Goal: Find specific page/section: Find specific page/section

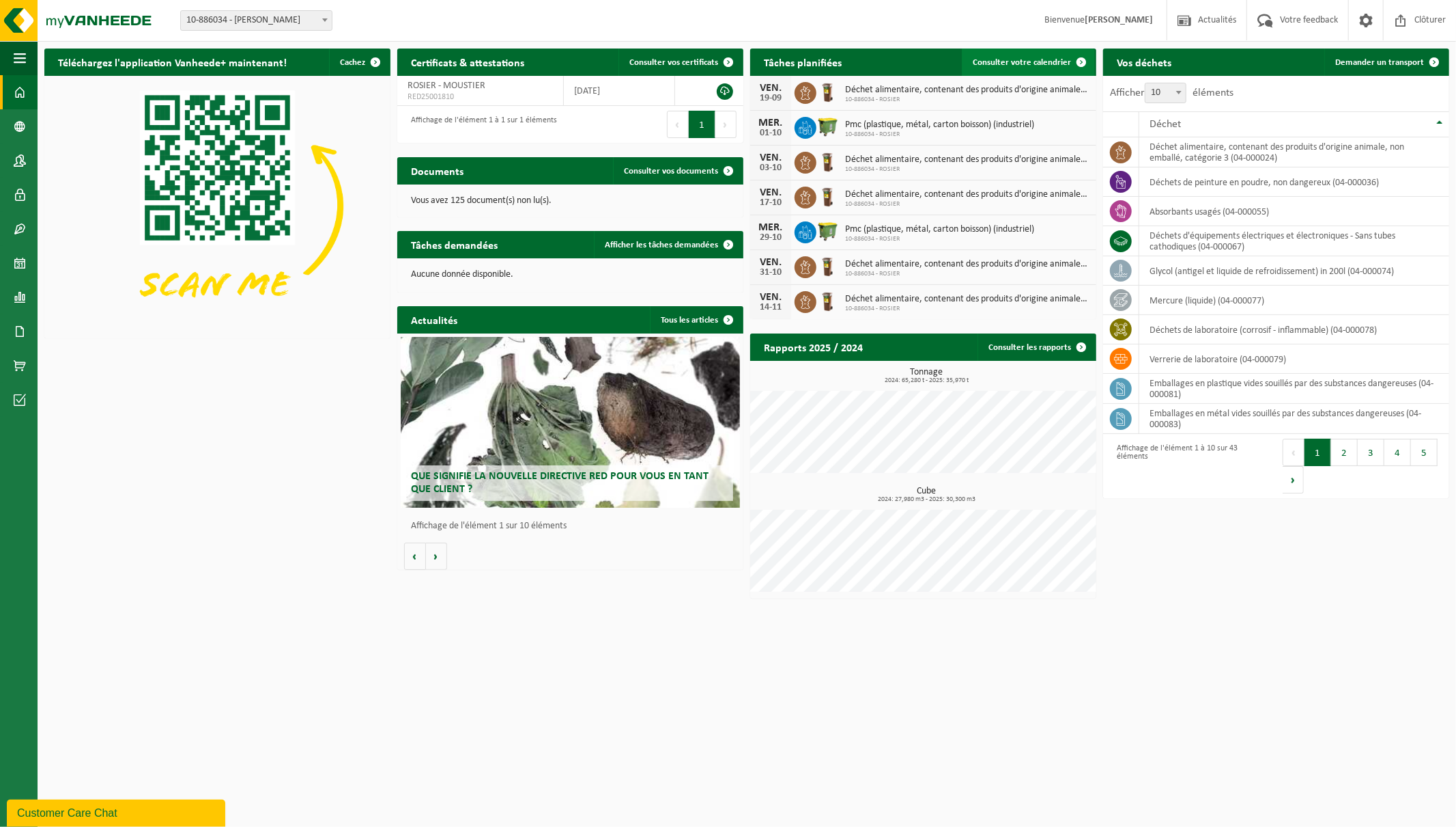
click at [640, 62] on span "Consulter votre calendrier" at bounding box center [1022, 62] width 98 height 9
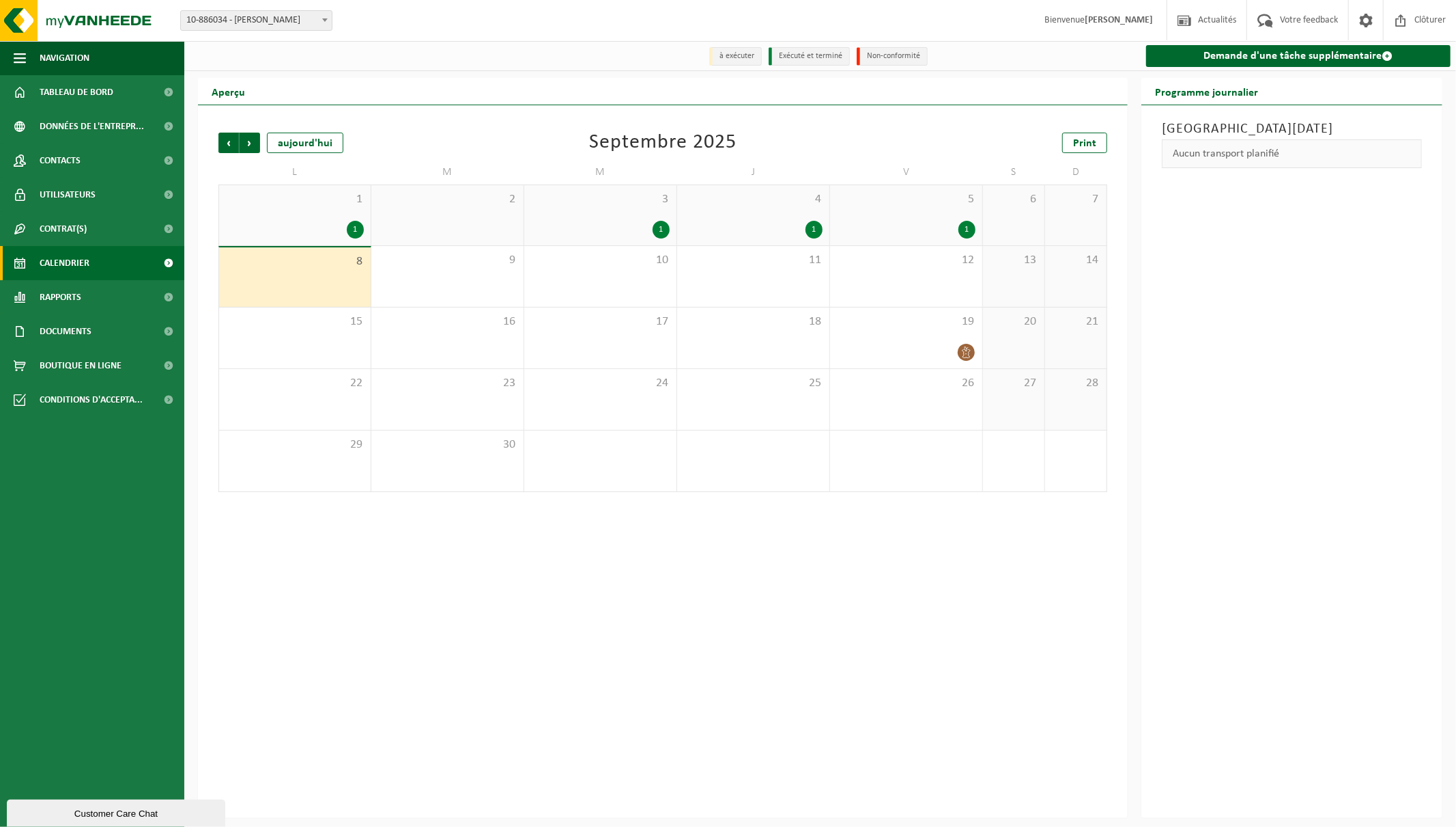
click at [664, 230] on div "1" at bounding box center [661, 229] width 17 height 17
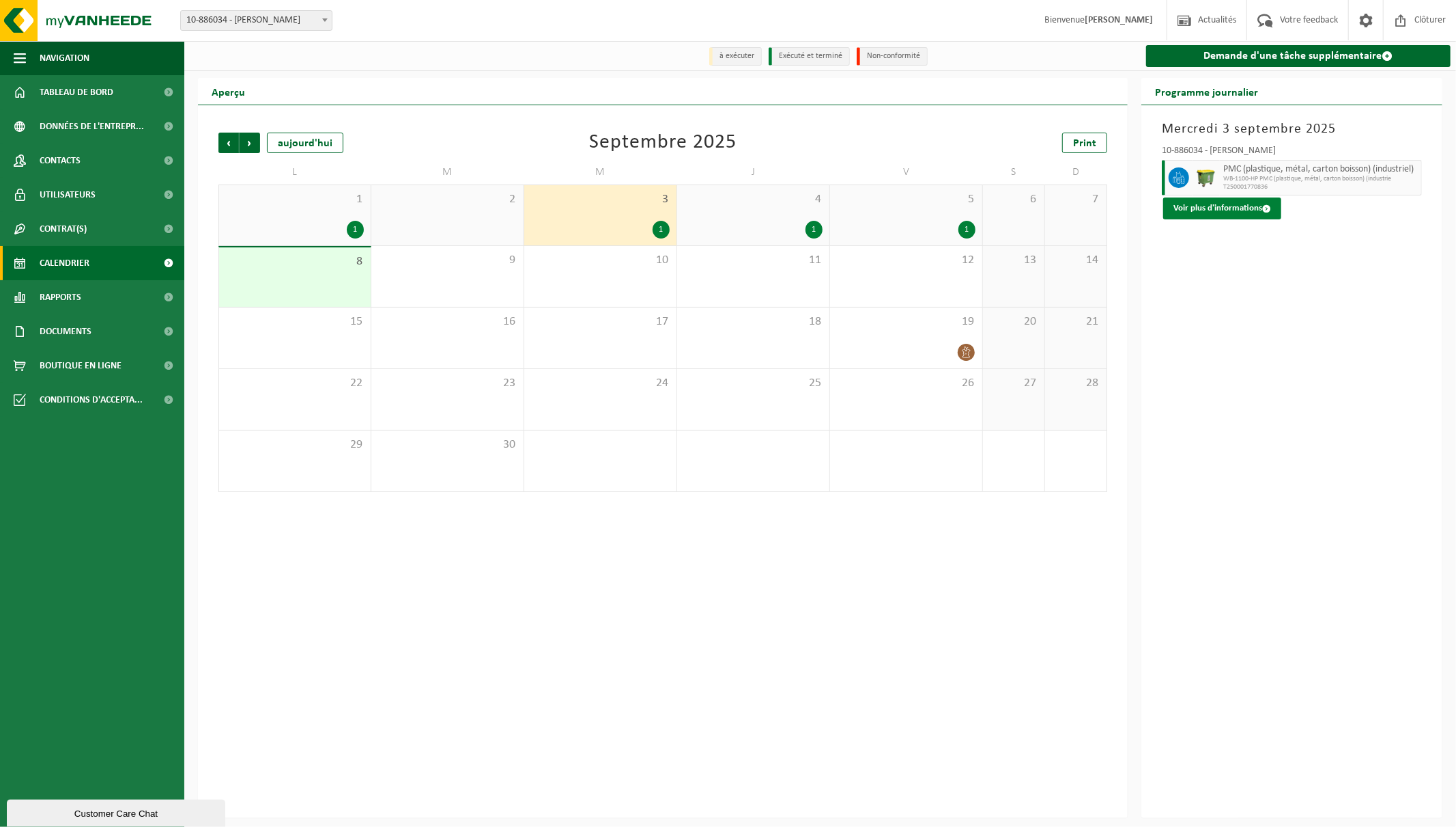
click at [1271, 210] on span at bounding box center [1267, 208] width 9 height 9
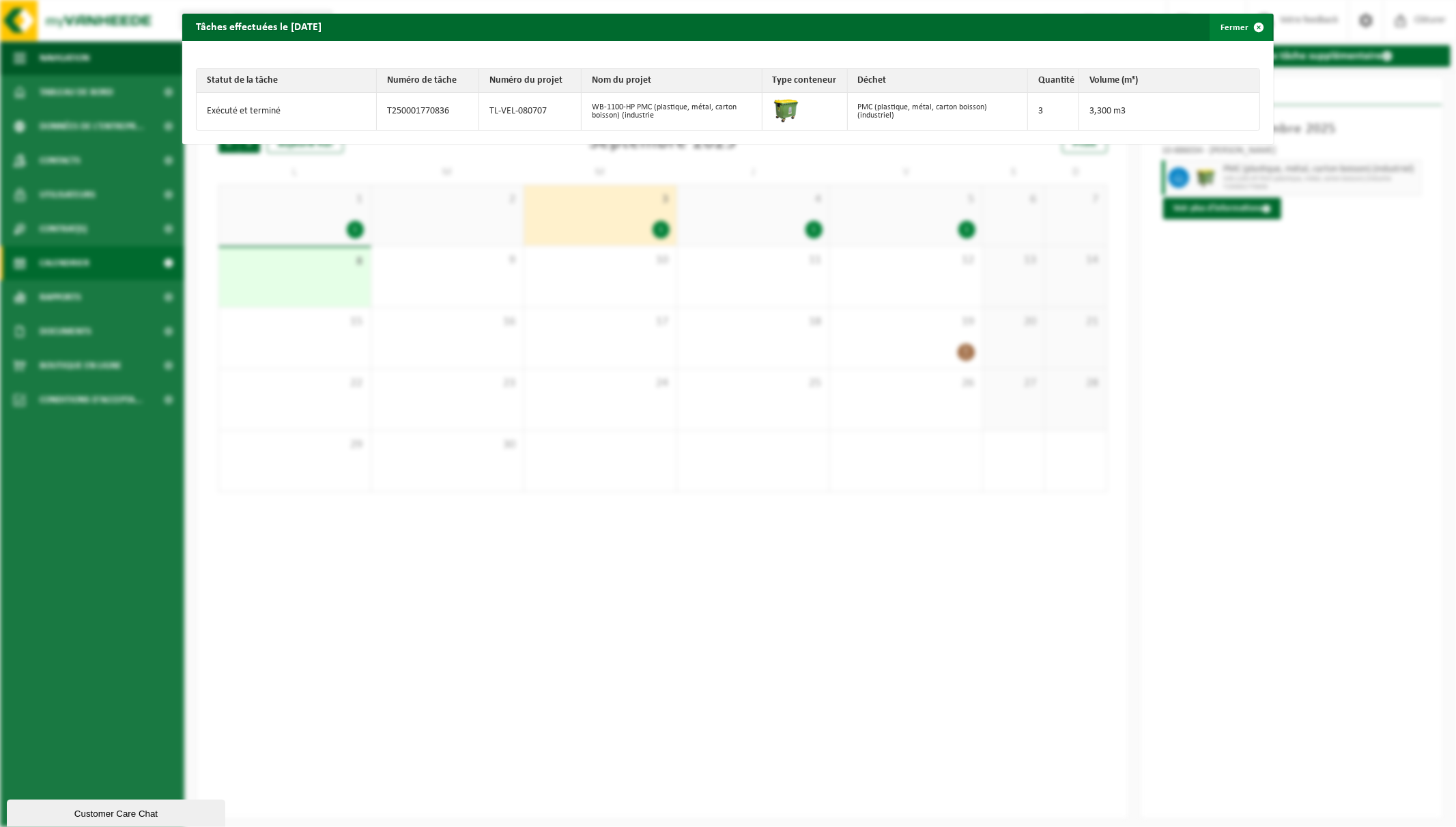
click at [1253, 22] on span "button" at bounding box center [1259, 27] width 27 height 27
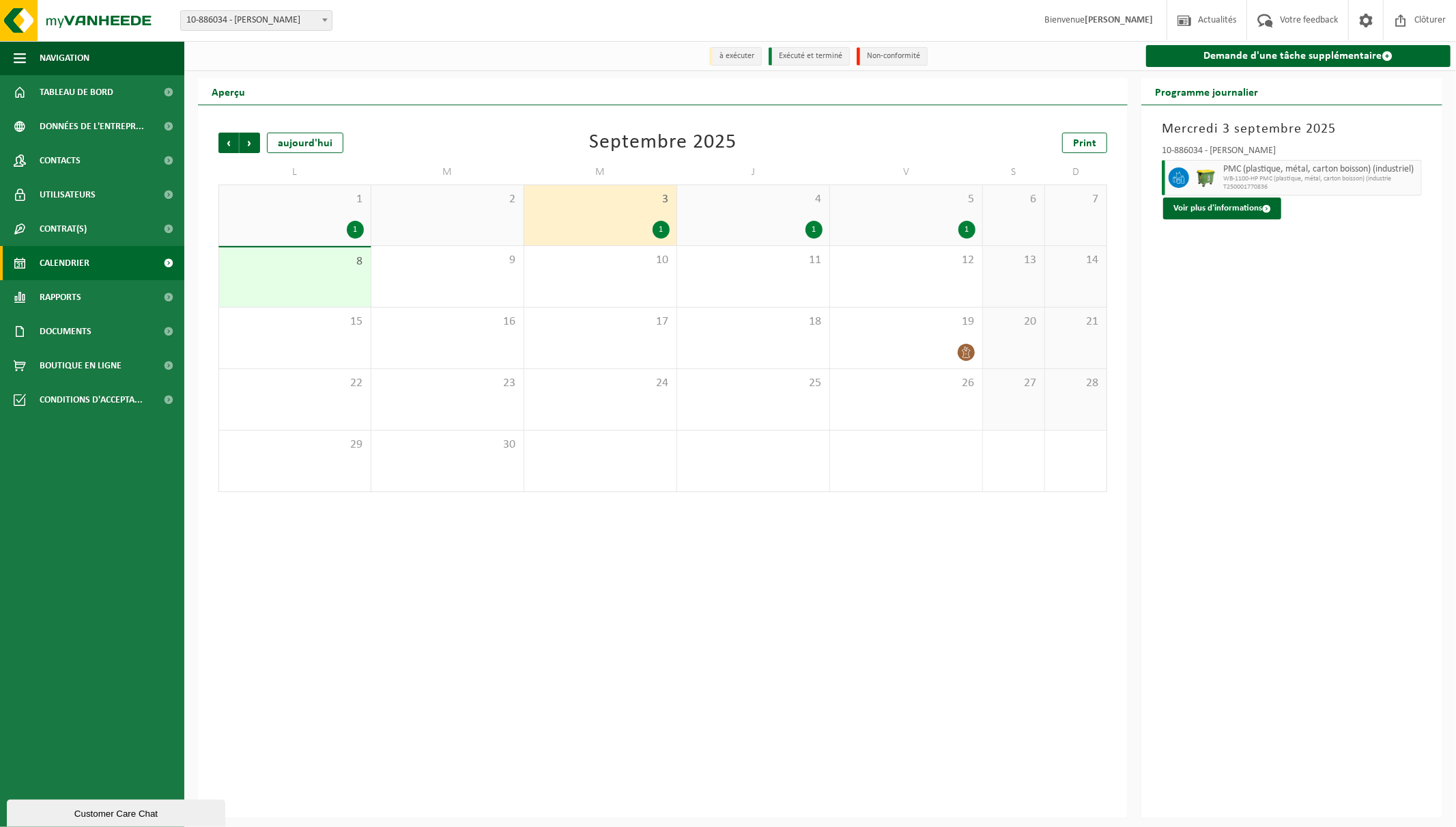
click at [357, 228] on div "1" at bounding box center [356, 229] width 17 height 17
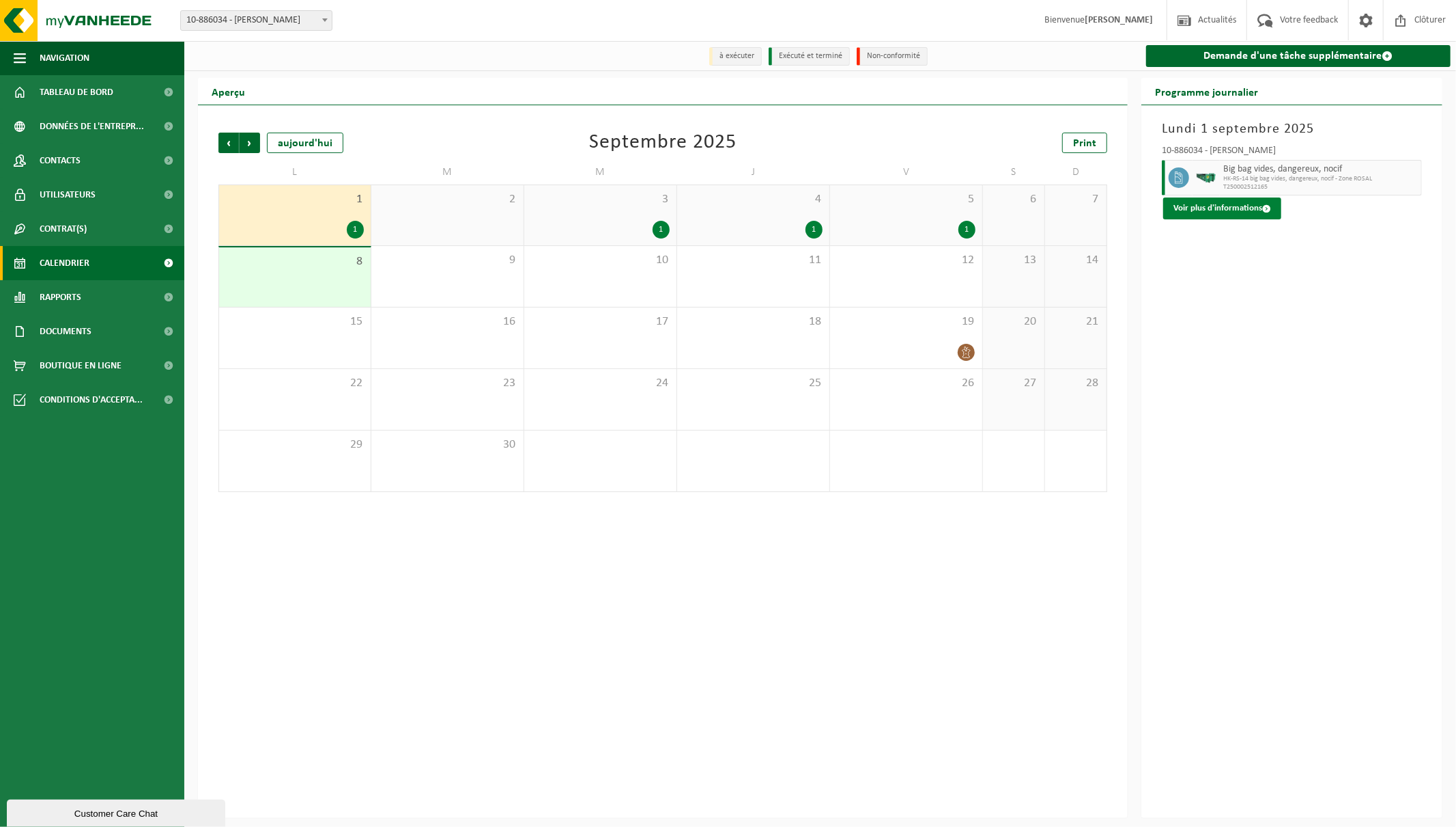
click at [1260, 210] on button "Voir plus d'informations" at bounding box center [1222, 208] width 118 height 22
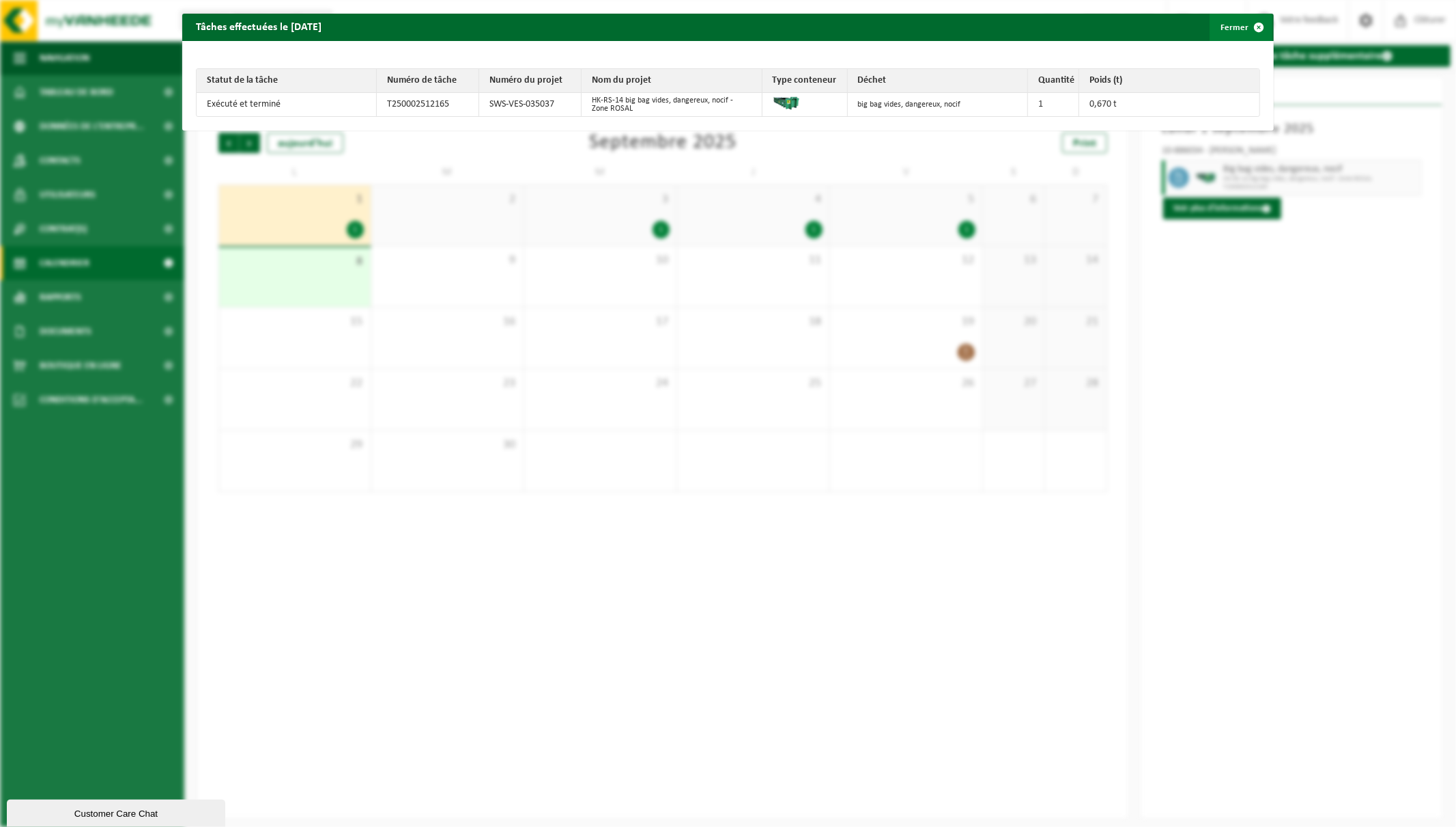
click at [1248, 32] on span "button" at bounding box center [1259, 27] width 27 height 27
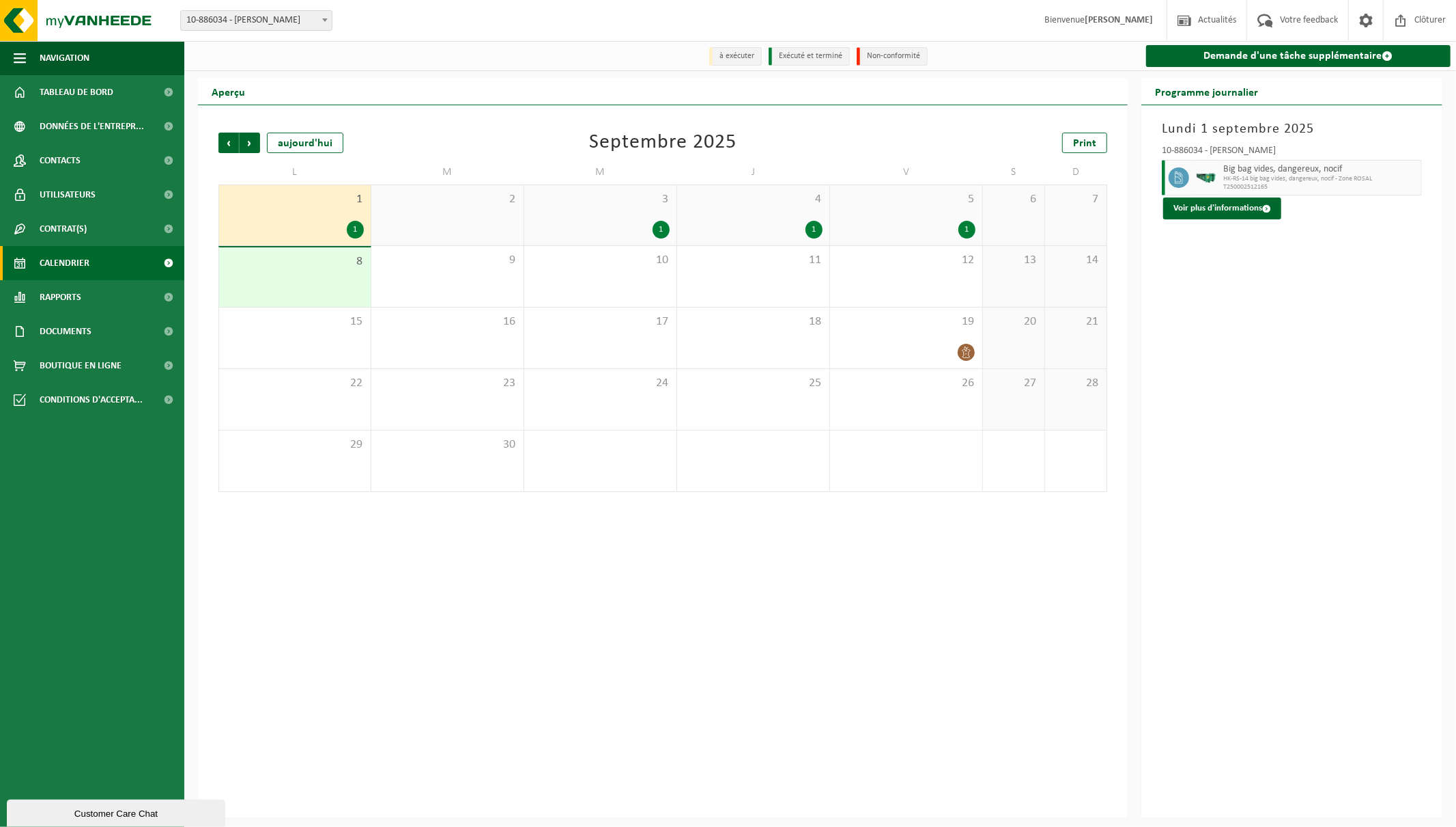
click at [817, 229] on div "1" at bounding box center [814, 229] width 17 height 17
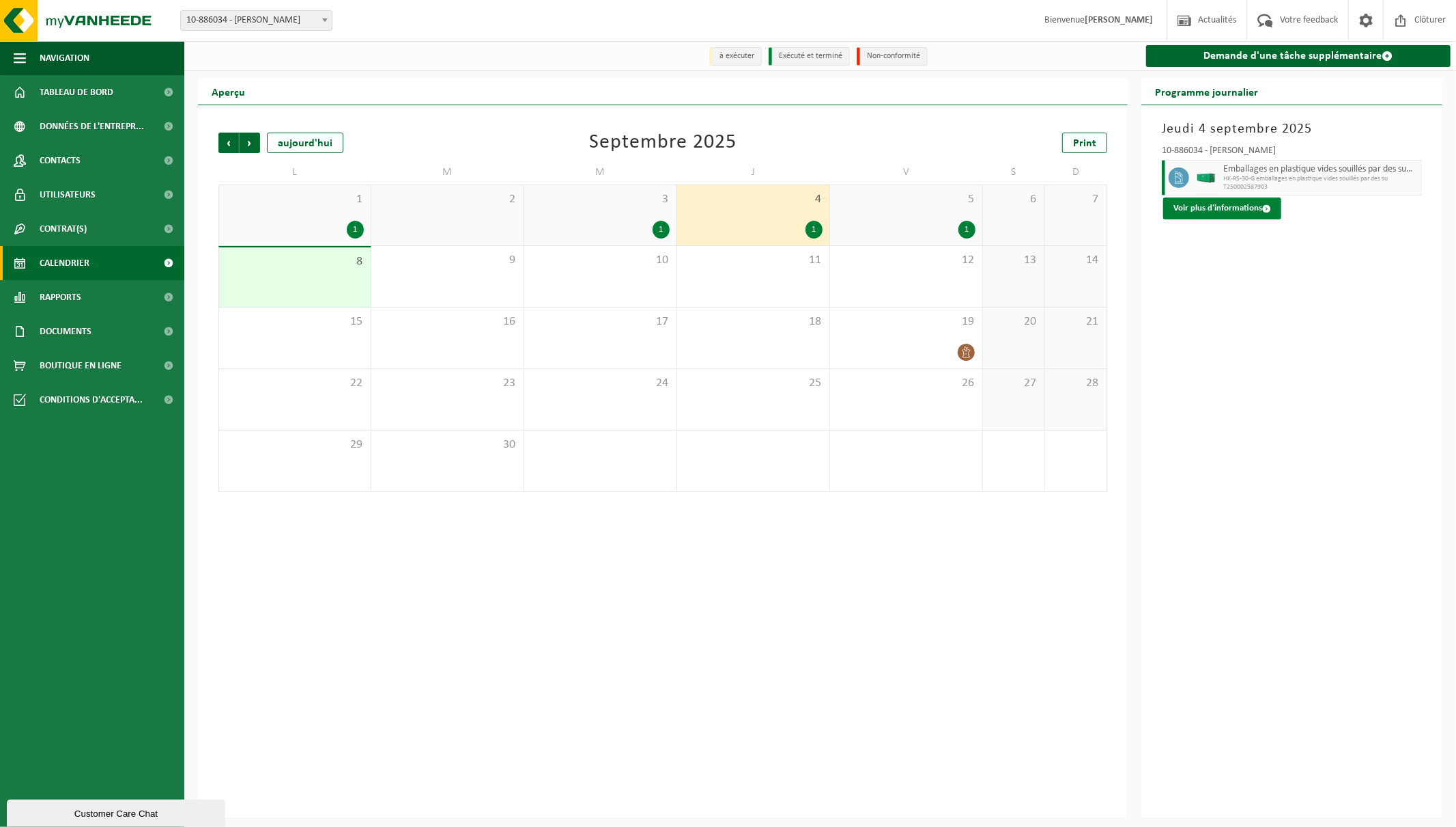
click at [1221, 214] on button "Voir plus d'informations" at bounding box center [1222, 208] width 118 height 22
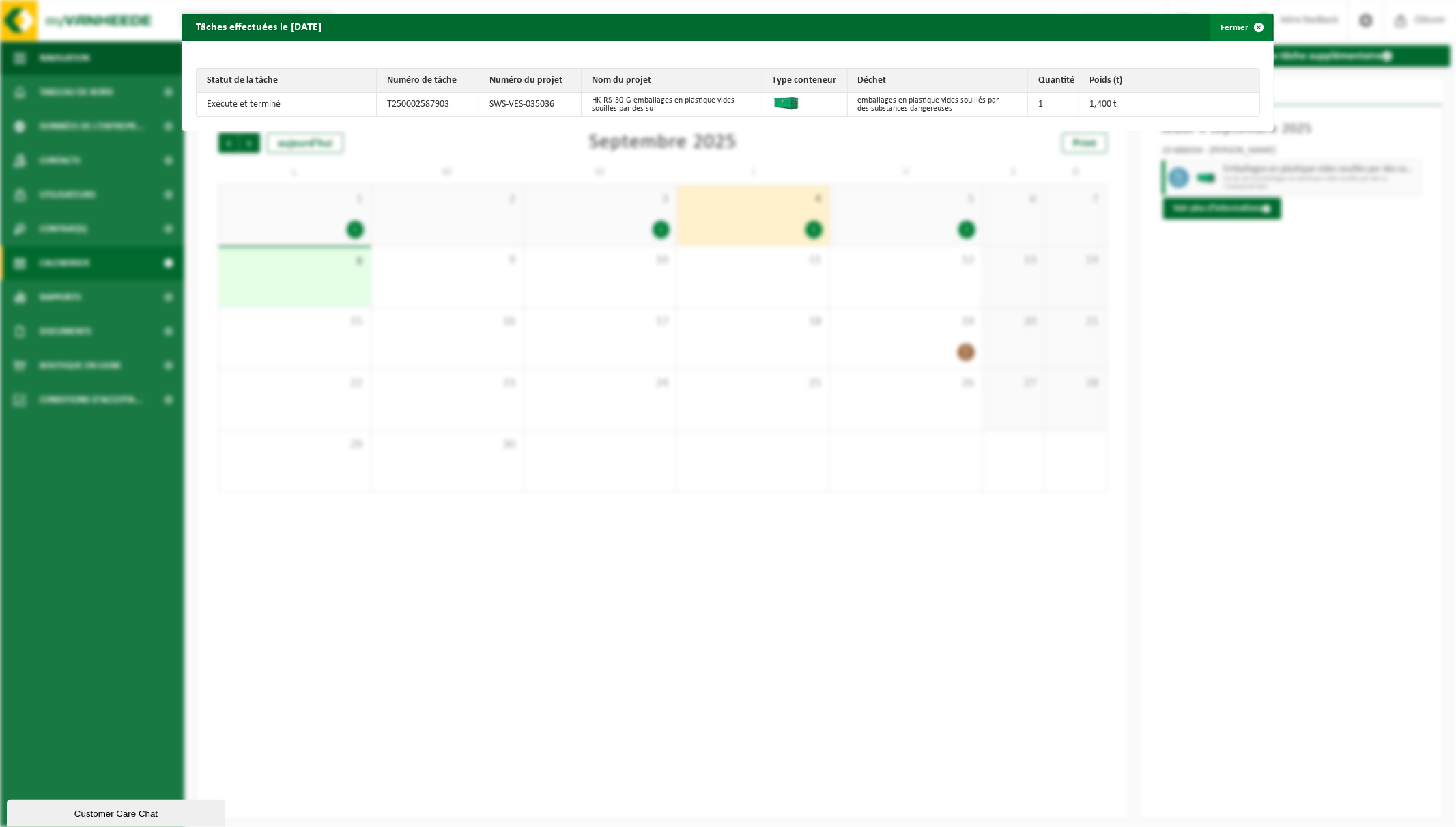
click at [1248, 27] on span "button" at bounding box center [1259, 27] width 27 height 27
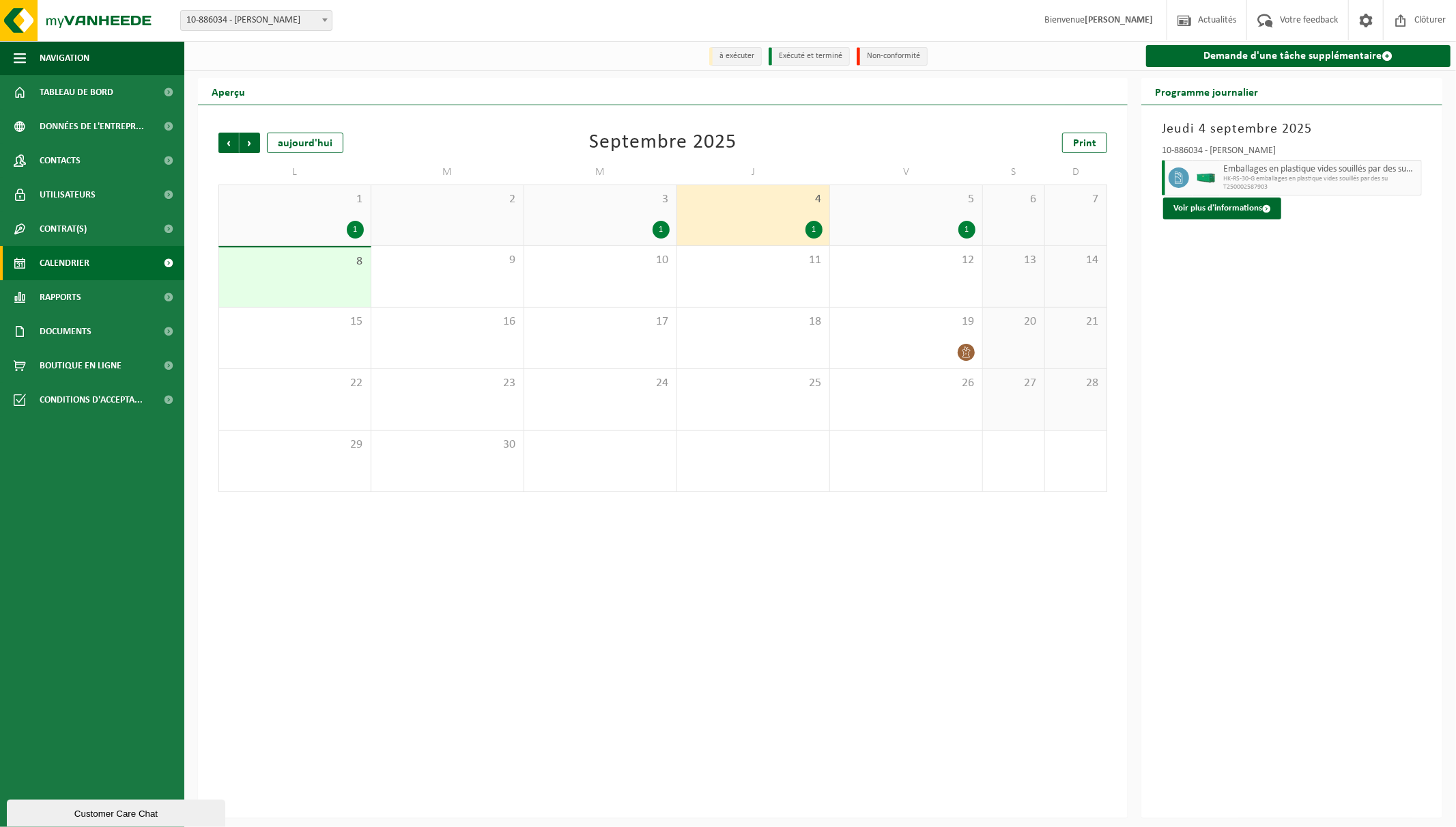
click at [963, 228] on div "1" at bounding box center [968, 229] width 17 height 17
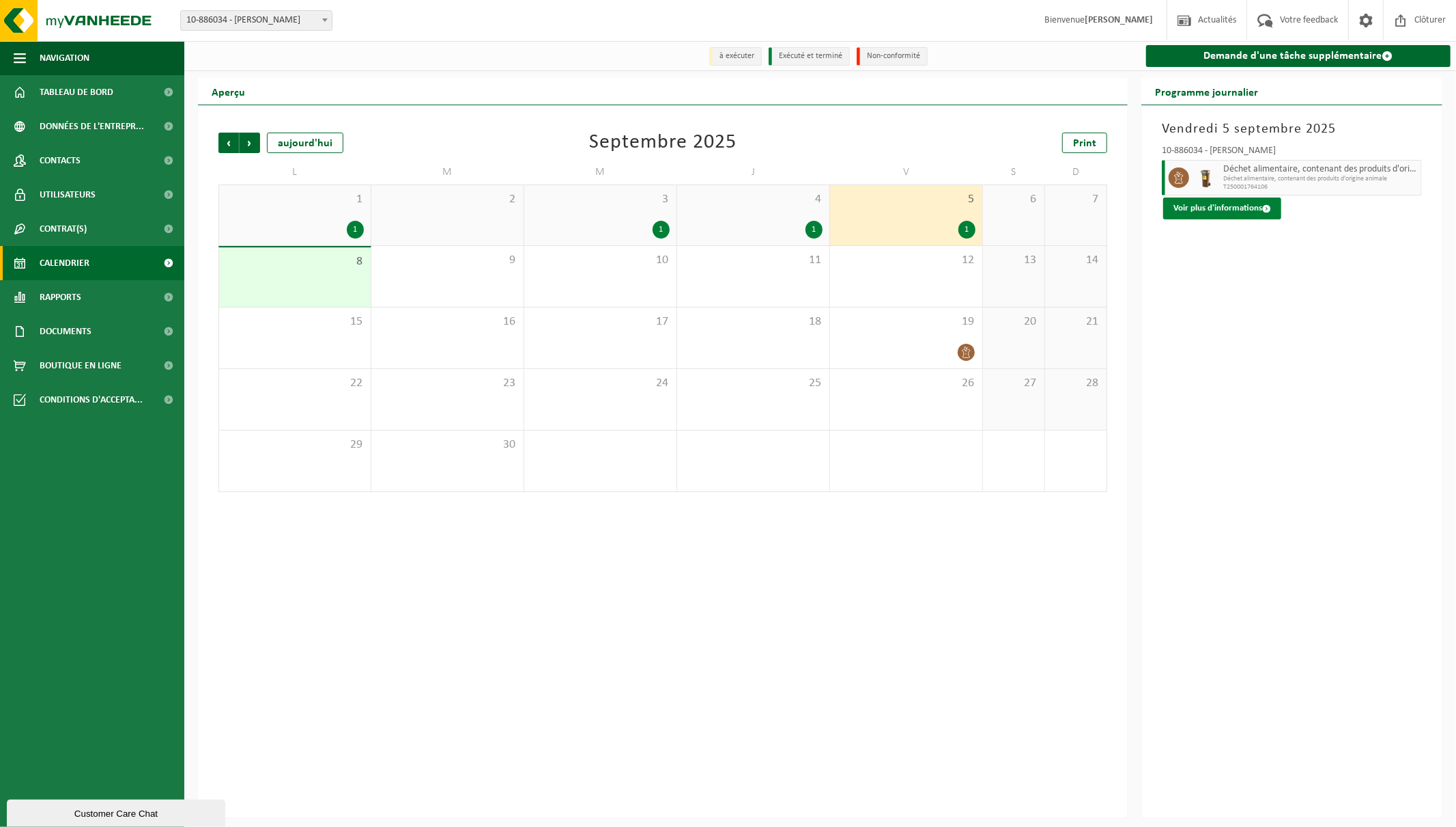
click at [1272, 211] on button "Voir plus d'informations" at bounding box center [1222, 208] width 118 height 22
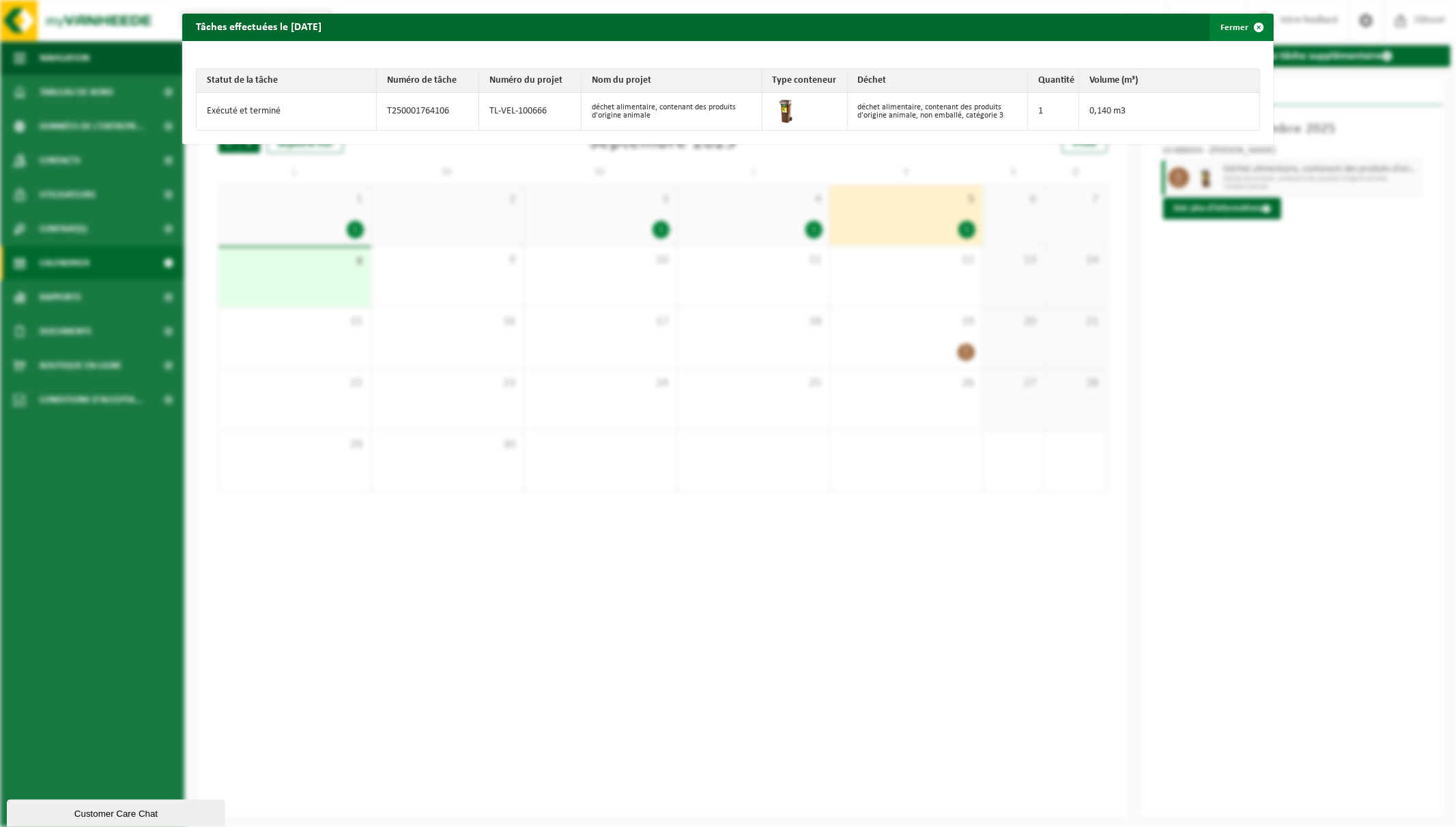
click at [1246, 22] on span "button" at bounding box center [1259, 27] width 27 height 27
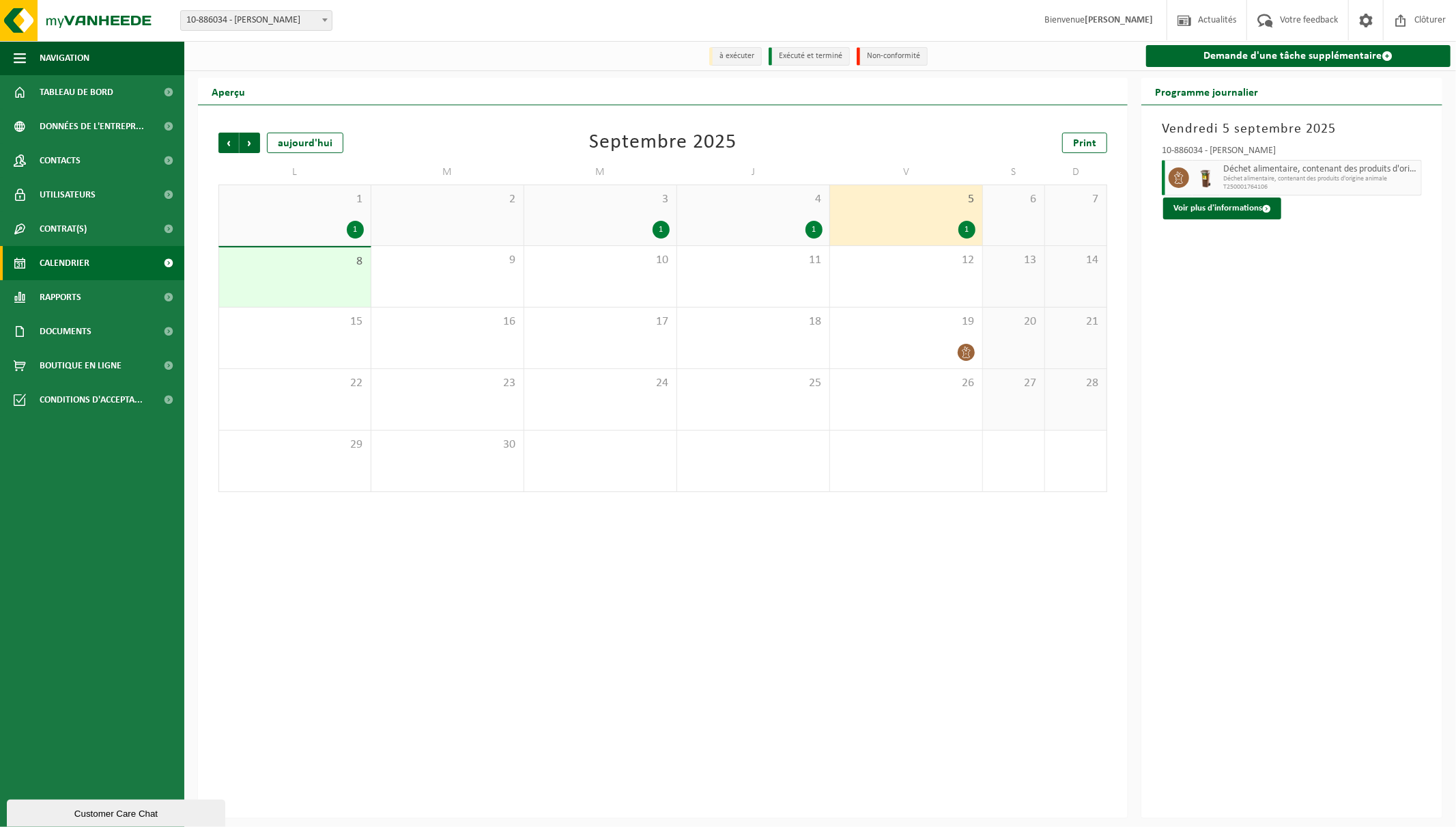
click at [659, 229] on div "1" at bounding box center [661, 229] width 17 height 17
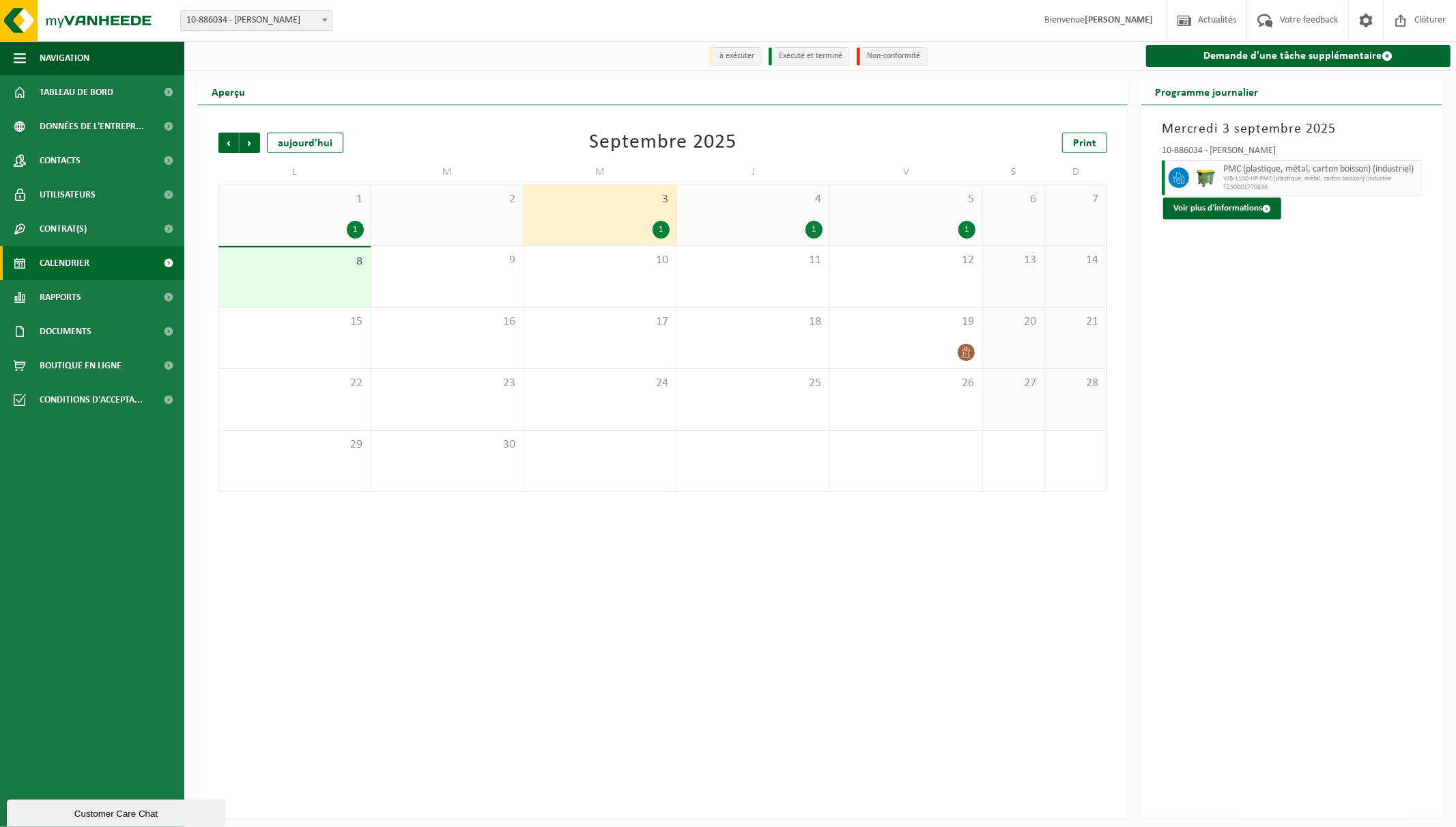
click at [358, 230] on div "1" at bounding box center [356, 229] width 17 height 17
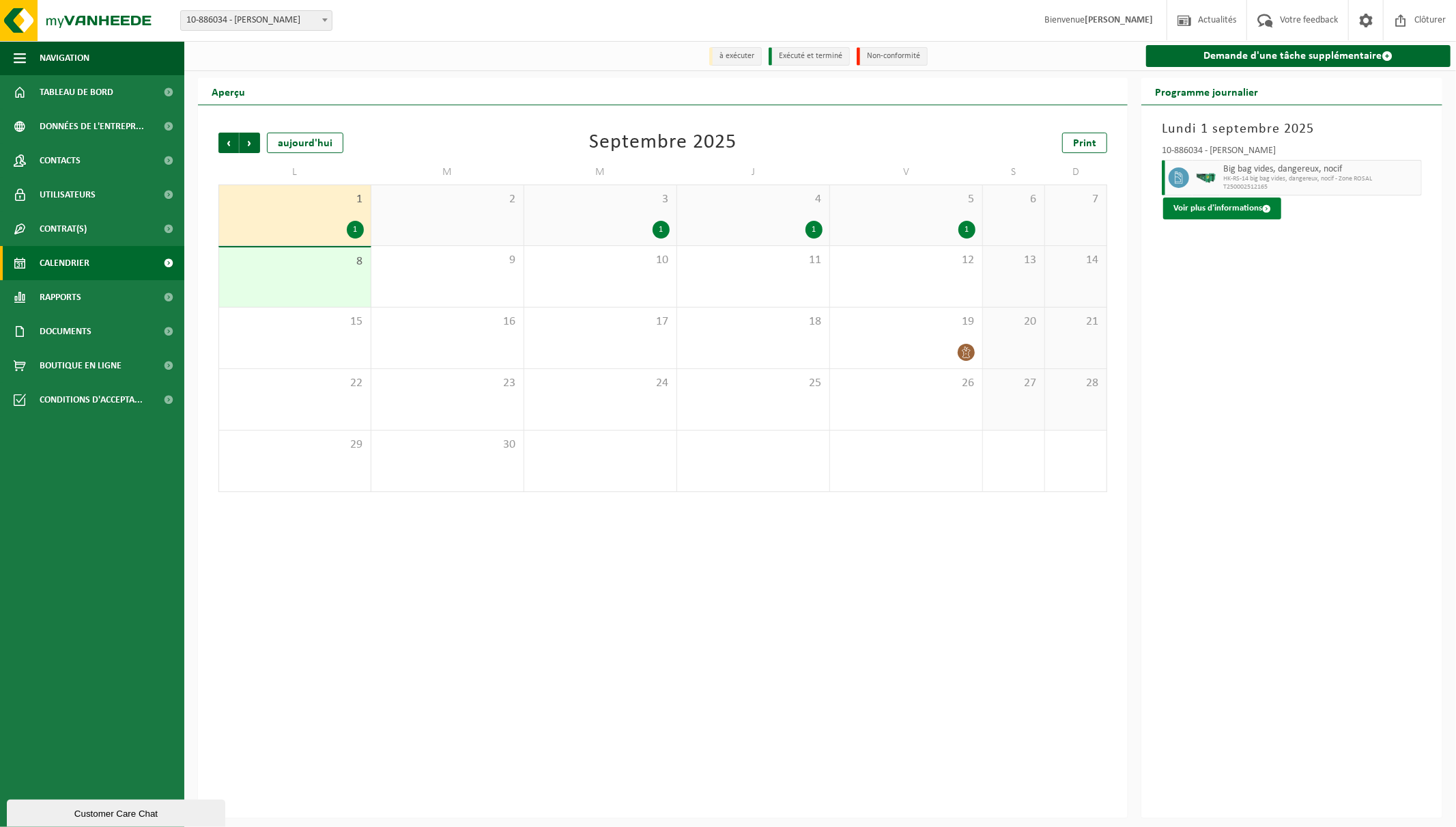
click at [1214, 211] on button "Voir plus d'informations" at bounding box center [1222, 208] width 118 height 22
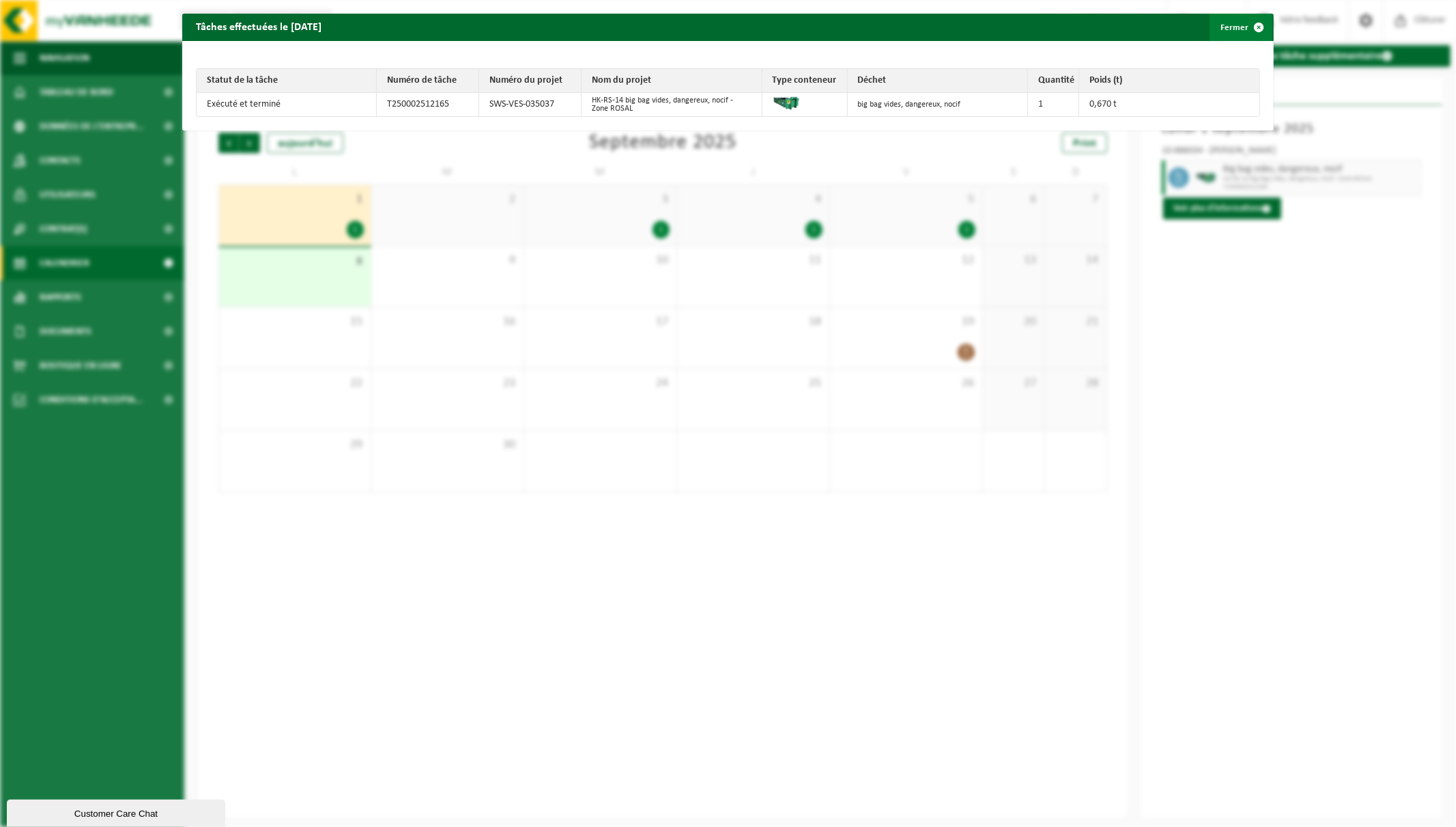
drag, startPoint x: 1245, startPoint y: 31, endPoint x: 1222, endPoint y: 26, distance: 23.5
click at [1232, 28] on button "Fermer" at bounding box center [1241, 27] width 62 height 27
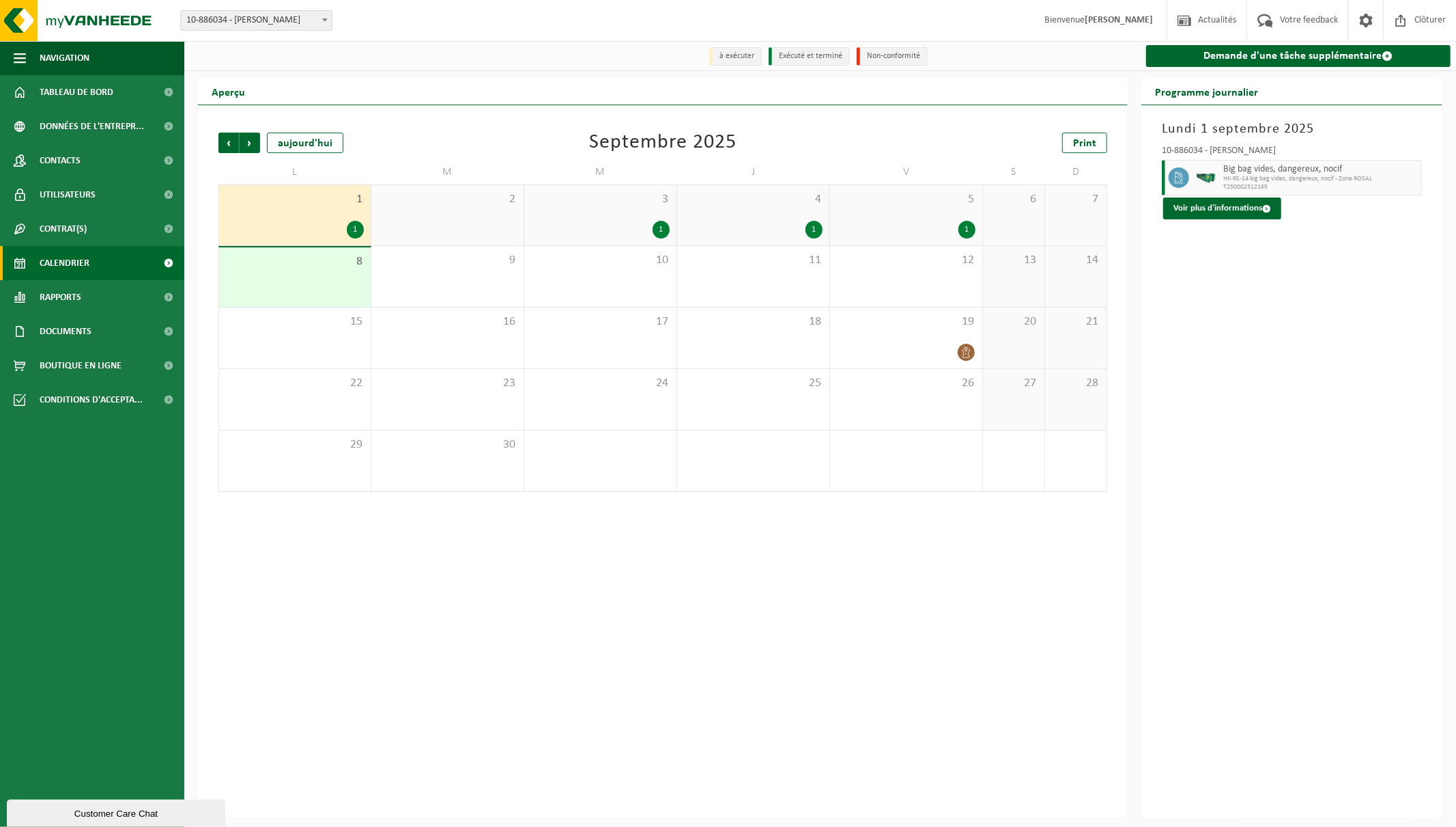
click at [659, 228] on div "1" at bounding box center [661, 229] width 17 height 17
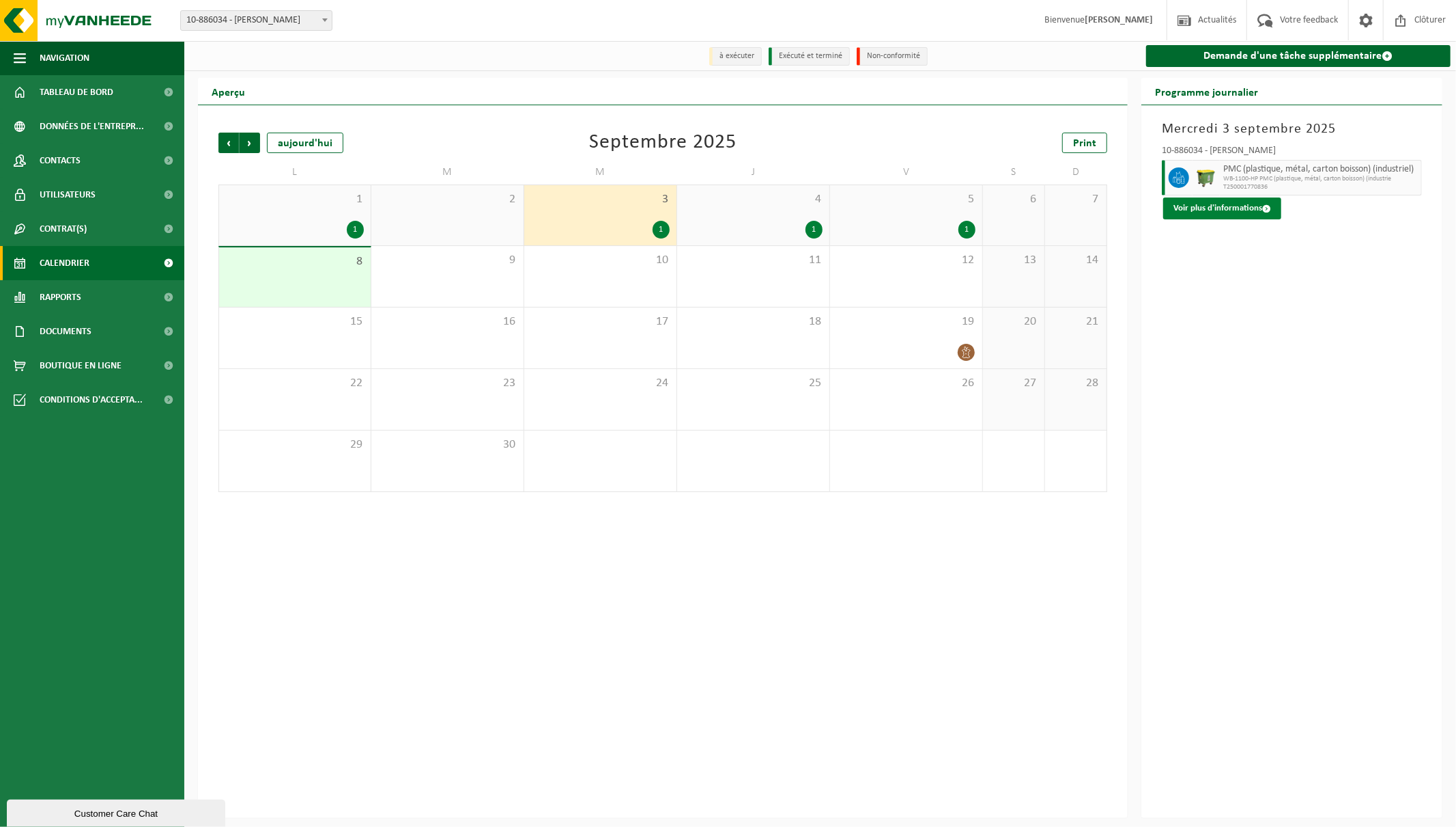
click at [1247, 209] on button "Voir plus d'informations" at bounding box center [1222, 208] width 118 height 22
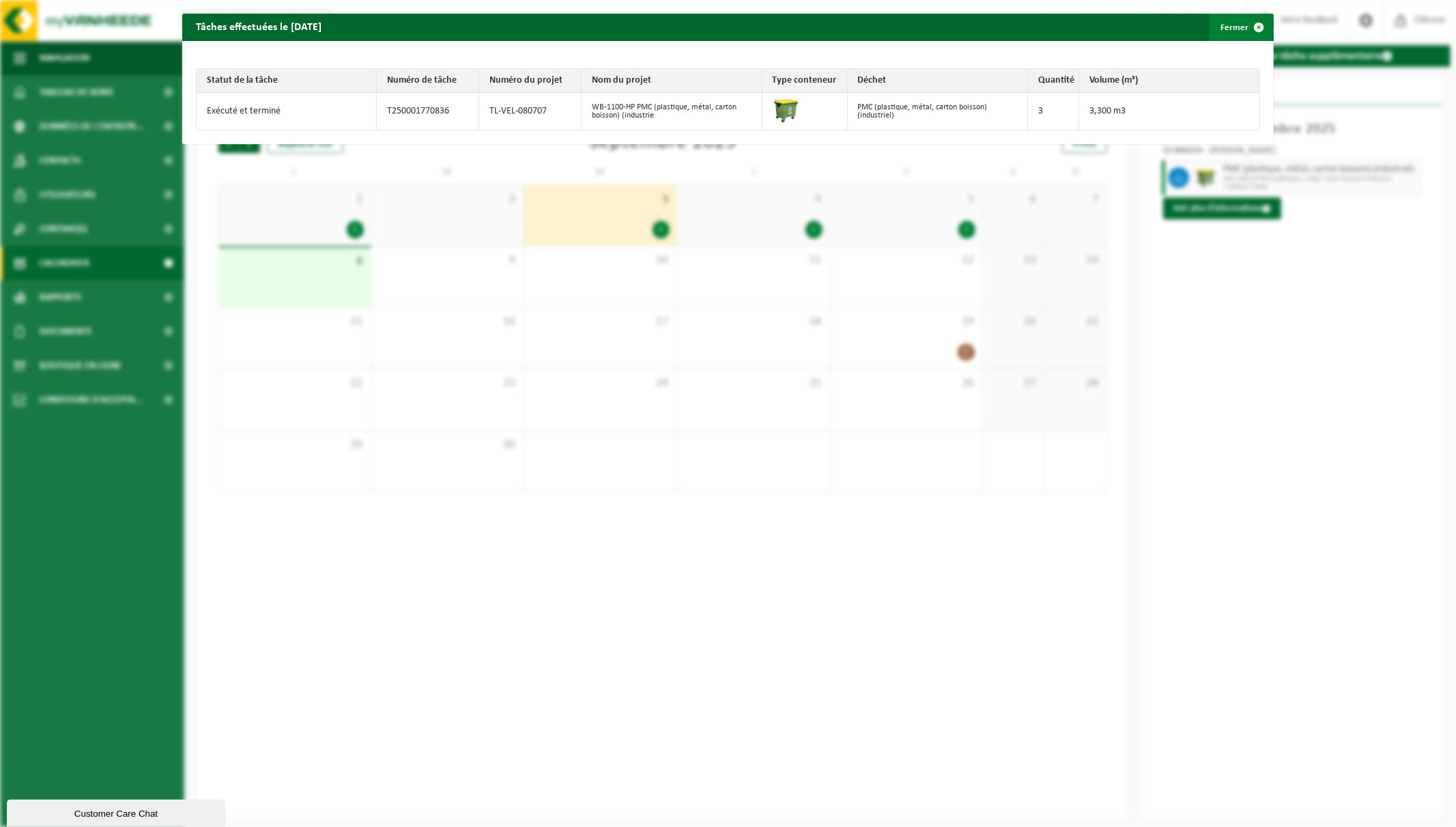
click at [1246, 19] on span "button" at bounding box center [1259, 27] width 27 height 27
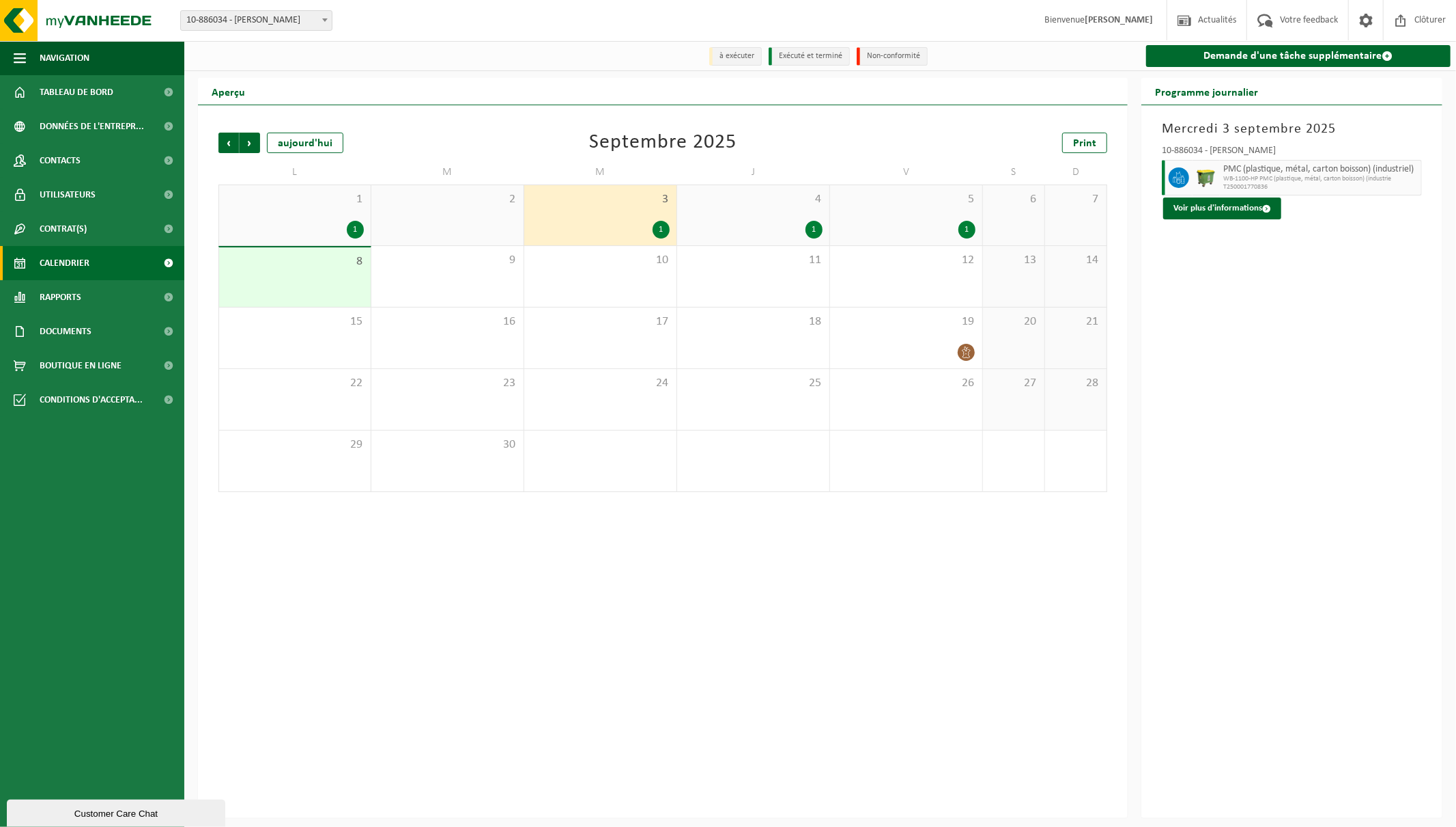
click at [817, 224] on div "1" at bounding box center [814, 229] width 17 height 17
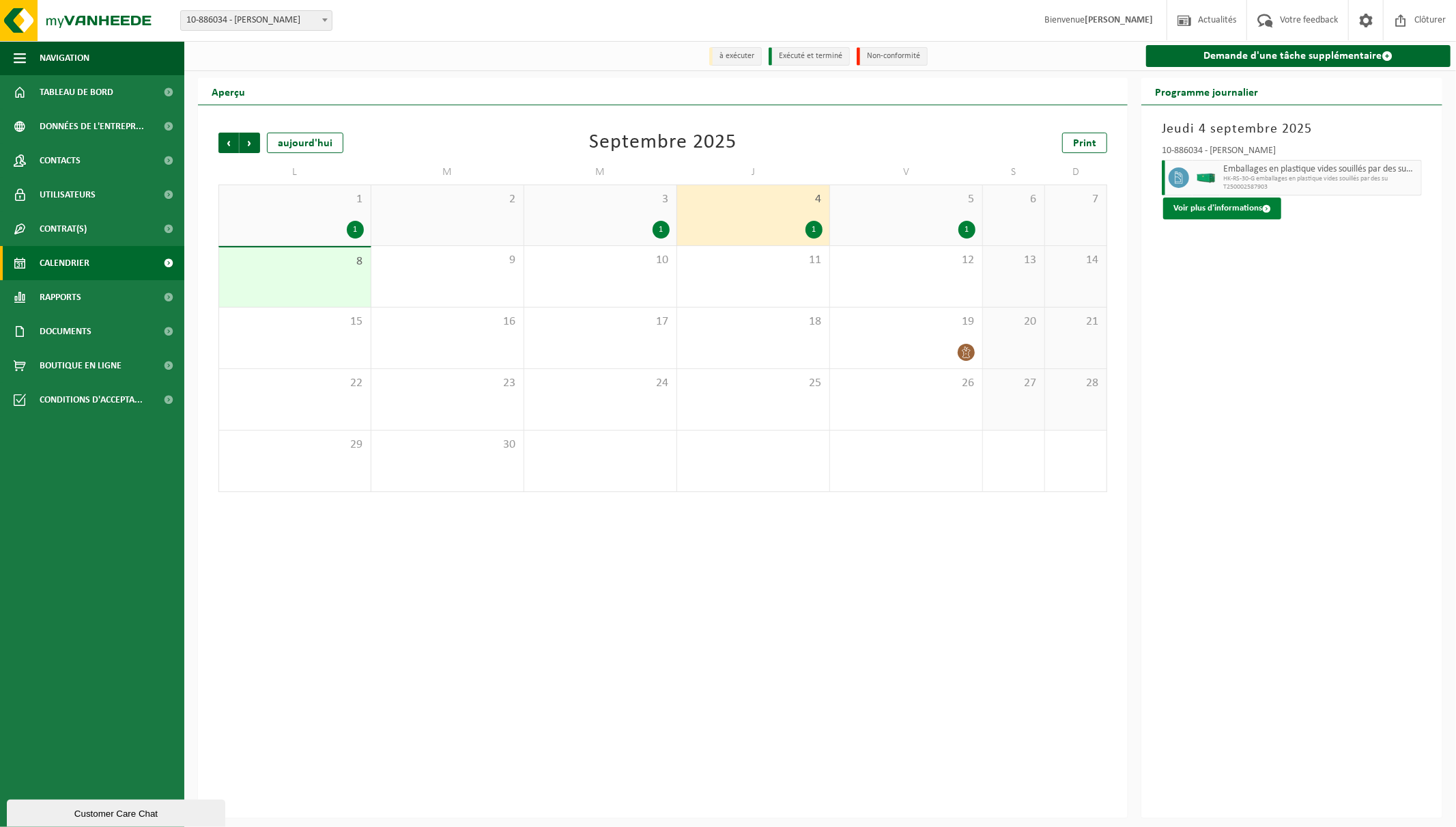
click at [1247, 206] on button "Voir plus d'informations" at bounding box center [1222, 208] width 118 height 22
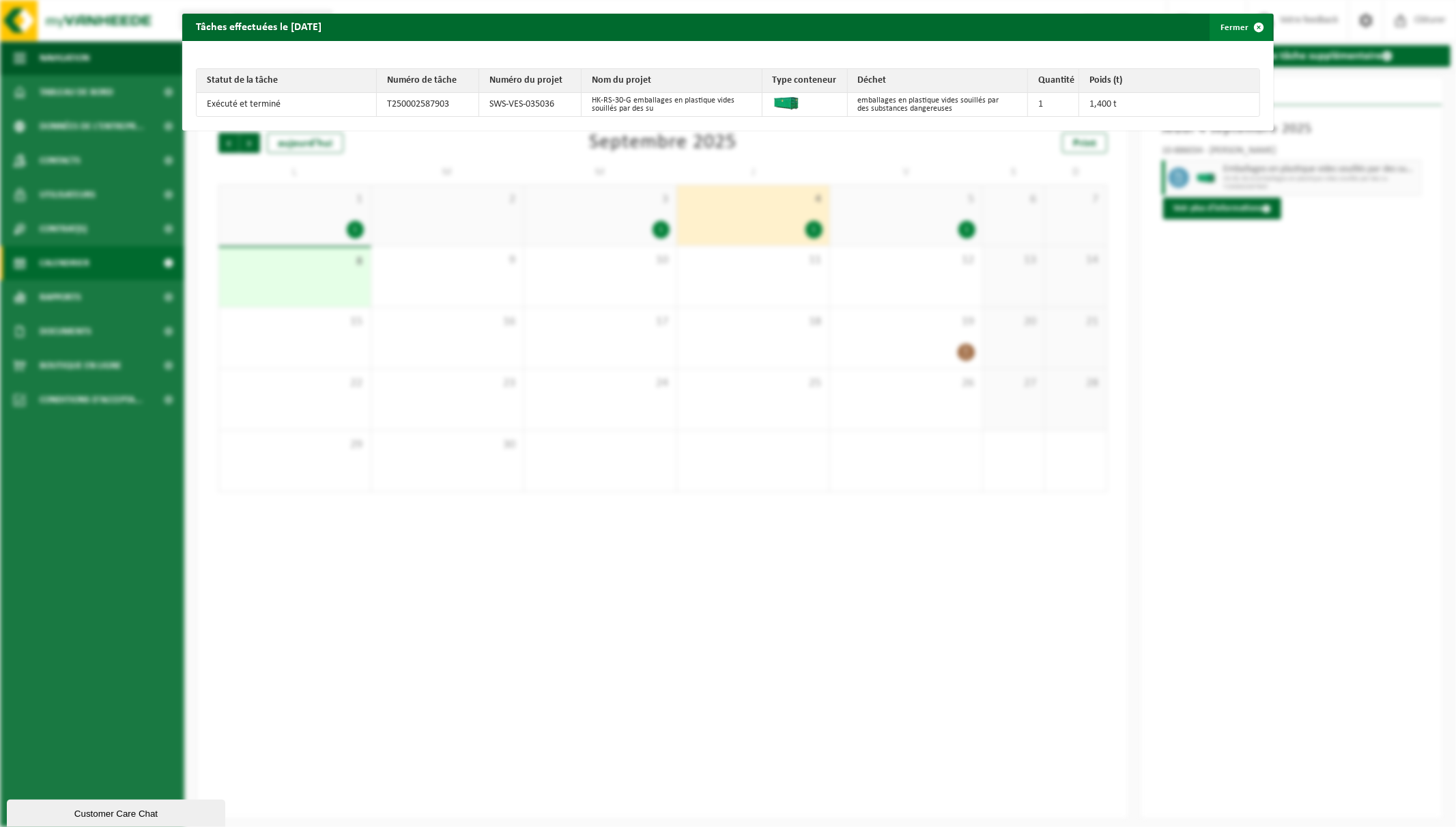
click at [1248, 26] on span "button" at bounding box center [1259, 27] width 27 height 27
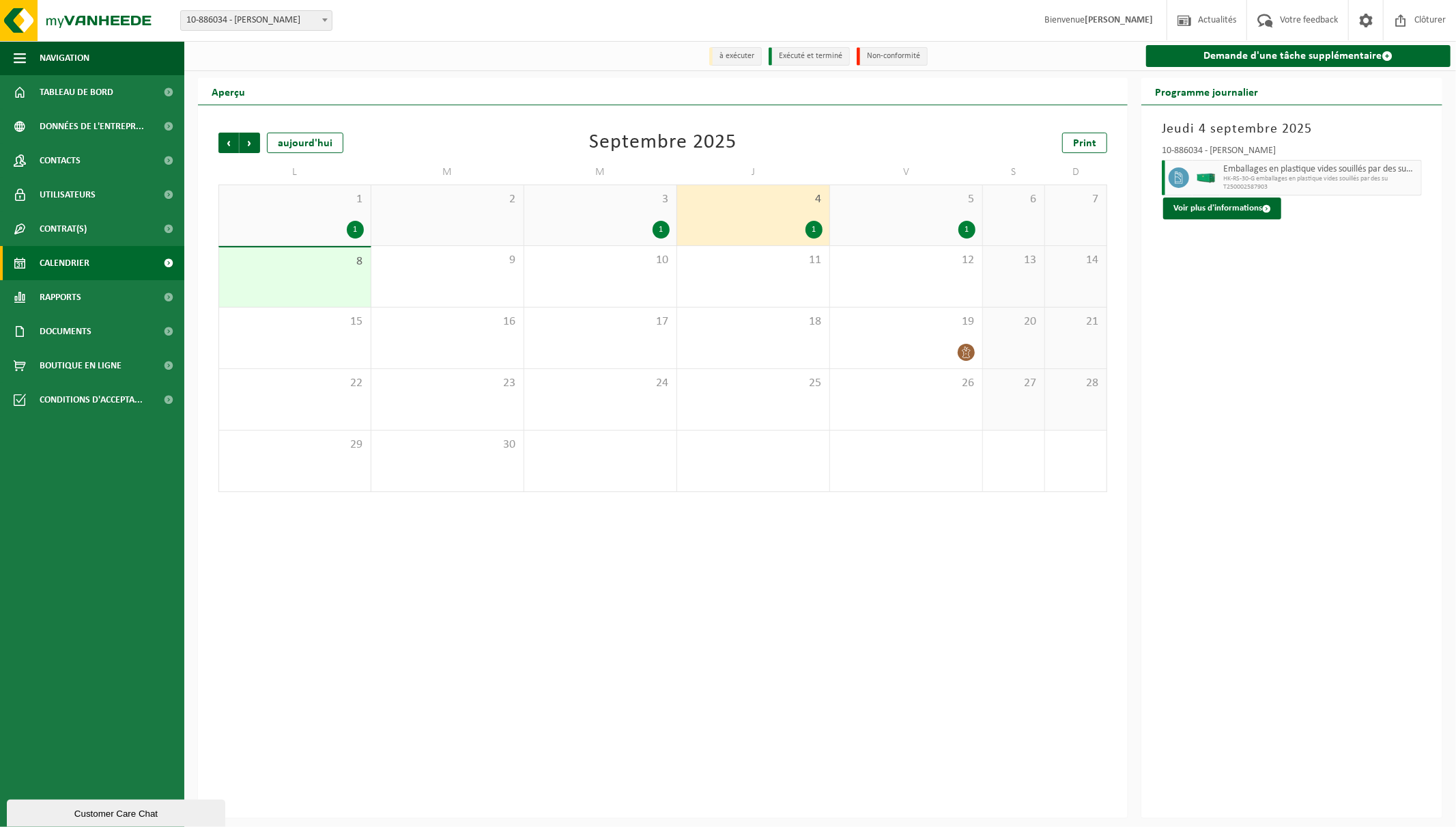
click at [965, 226] on div "1" at bounding box center [968, 229] width 17 height 17
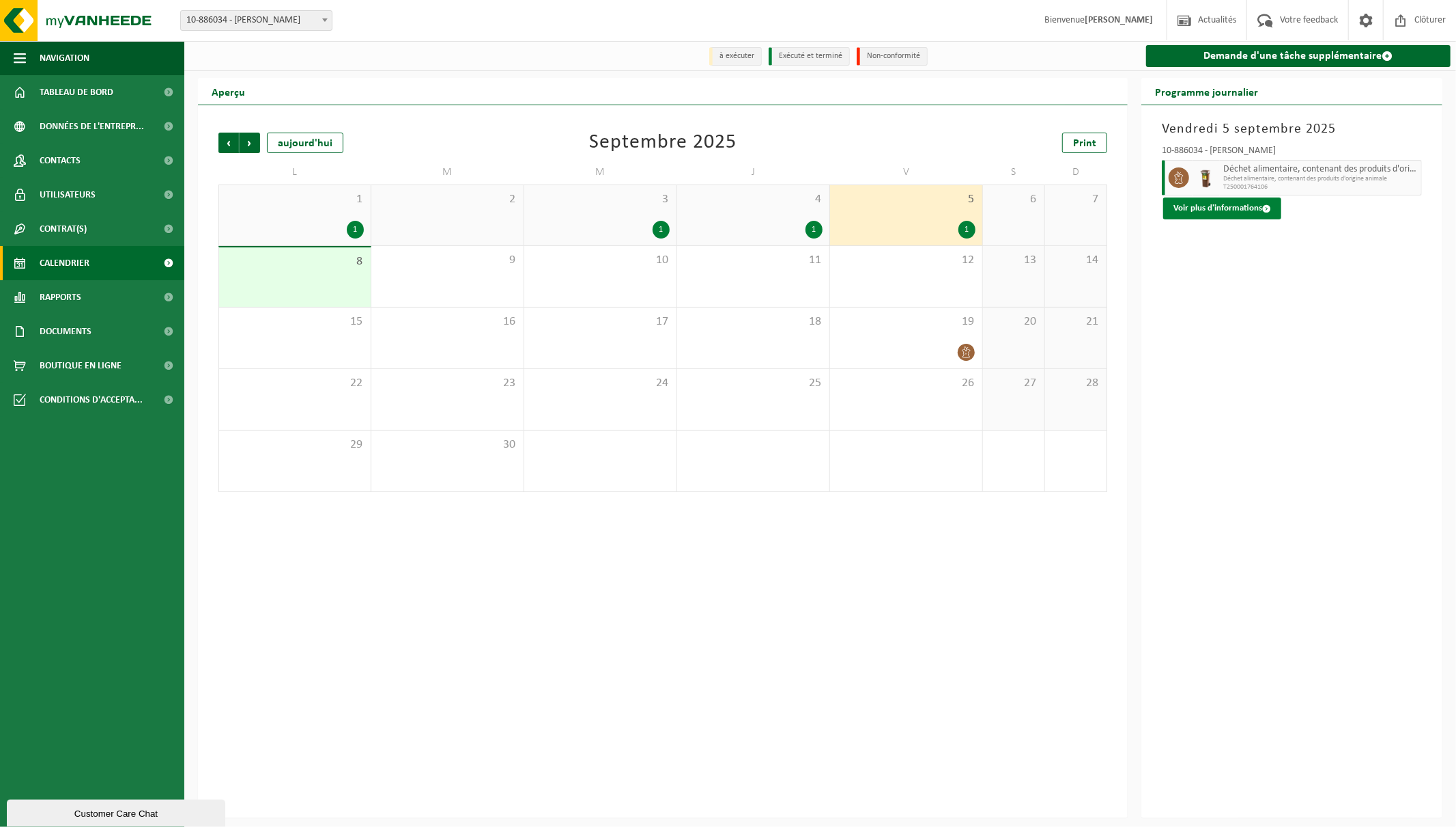
click at [1226, 213] on button "Voir plus d'informations" at bounding box center [1222, 208] width 118 height 22
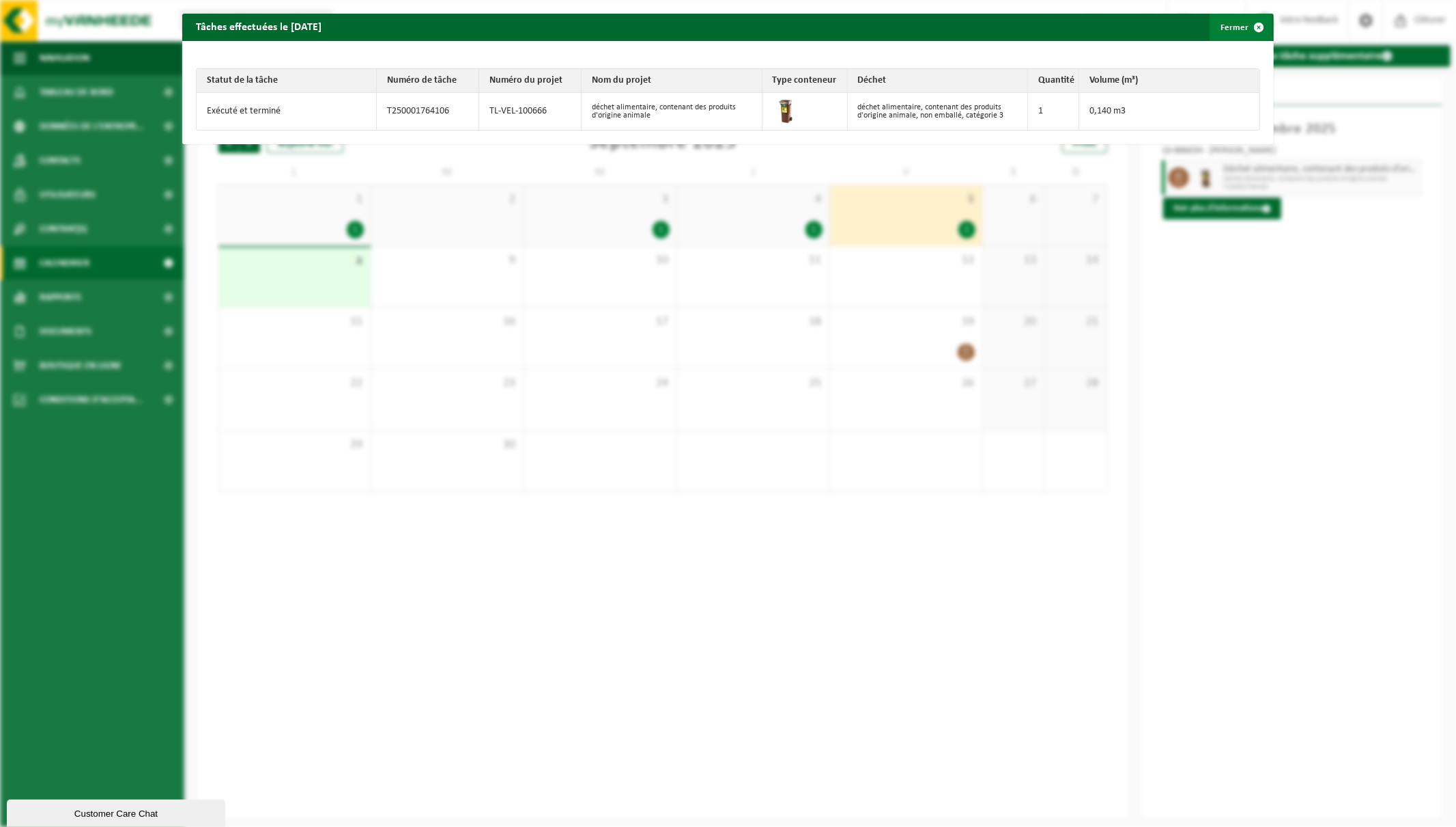
click at [1248, 25] on span "button" at bounding box center [1259, 27] width 27 height 27
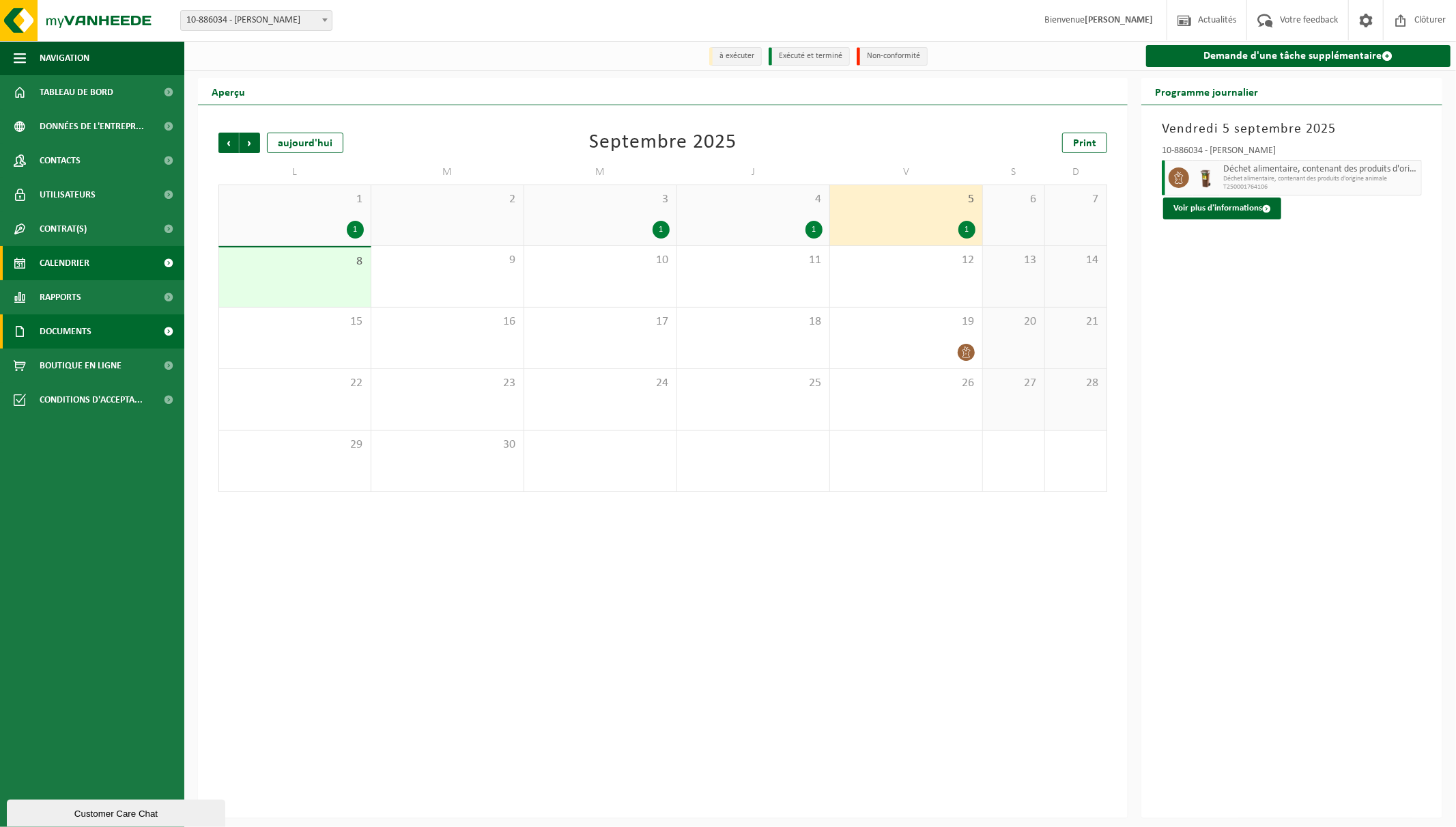
click at [60, 322] on span "Documents" at bounding box center [65, 332] width 52 height 35
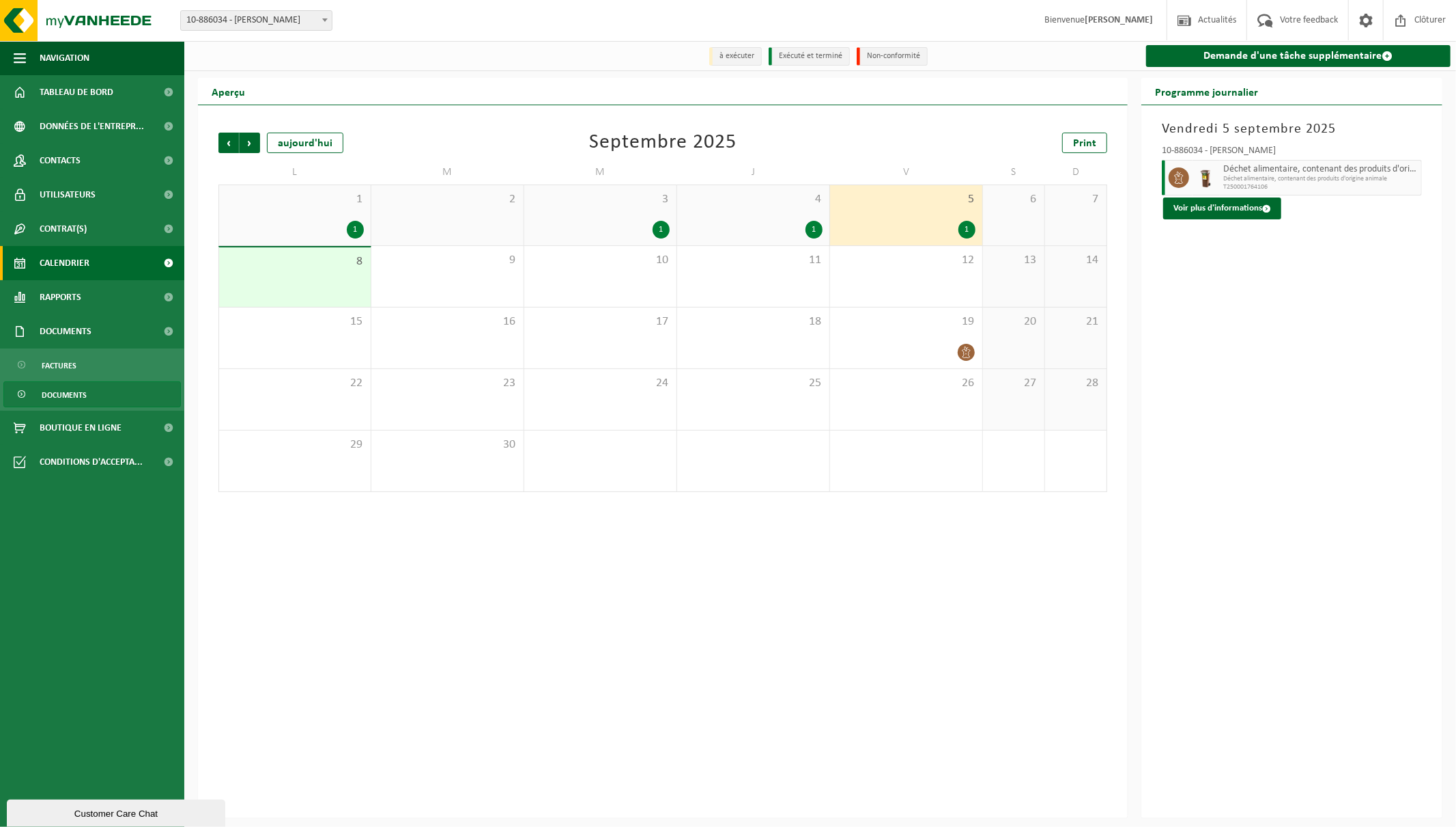
click at [68, 392] on span "Documents" at bounding box center [63, 394] width 45 height 26
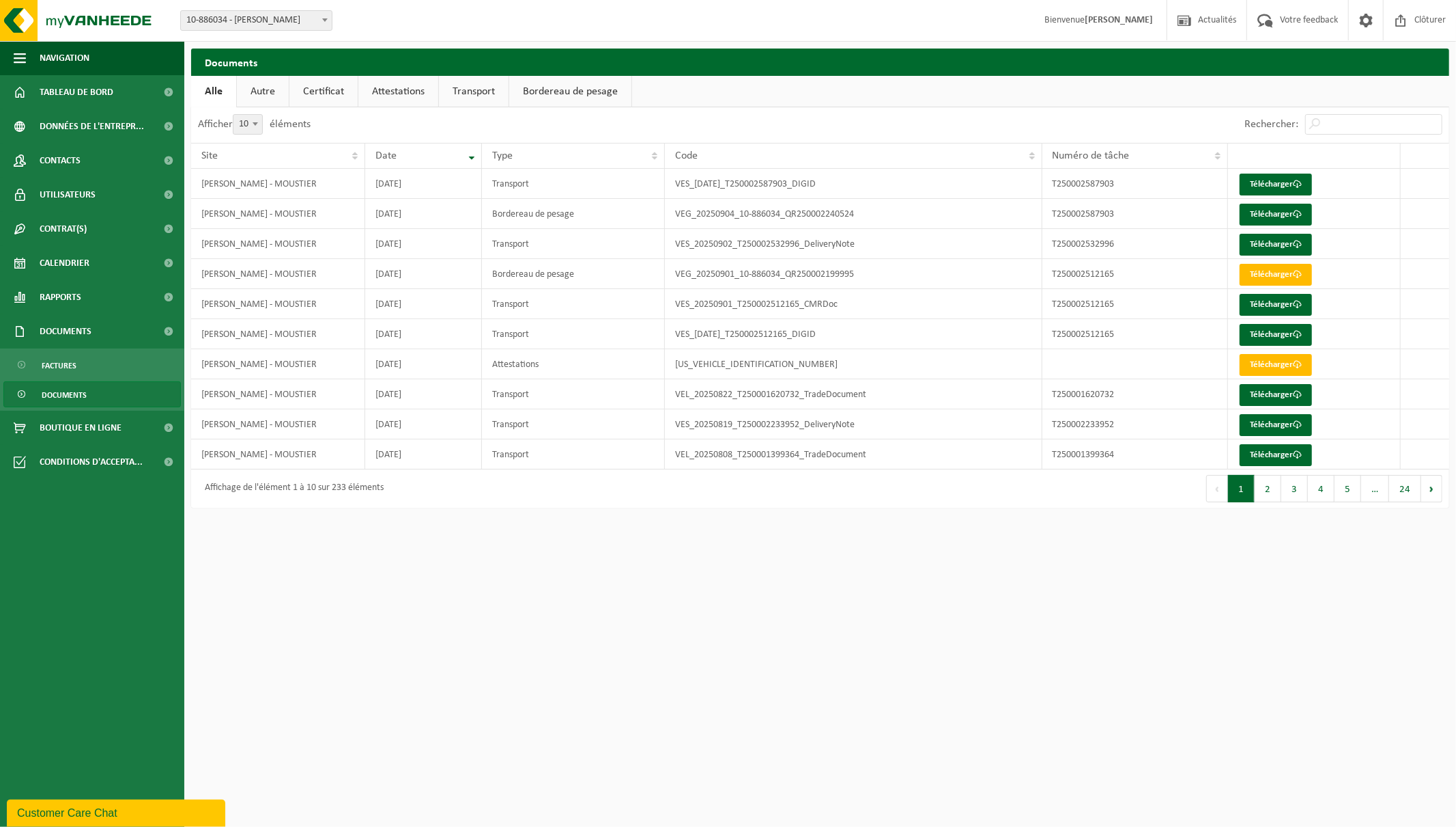
click at [401, 92] on link "Attestations" at bounding box center [398, 91] width 80 height 32
